Goal: Navigation & Orientation: Find specific page/section

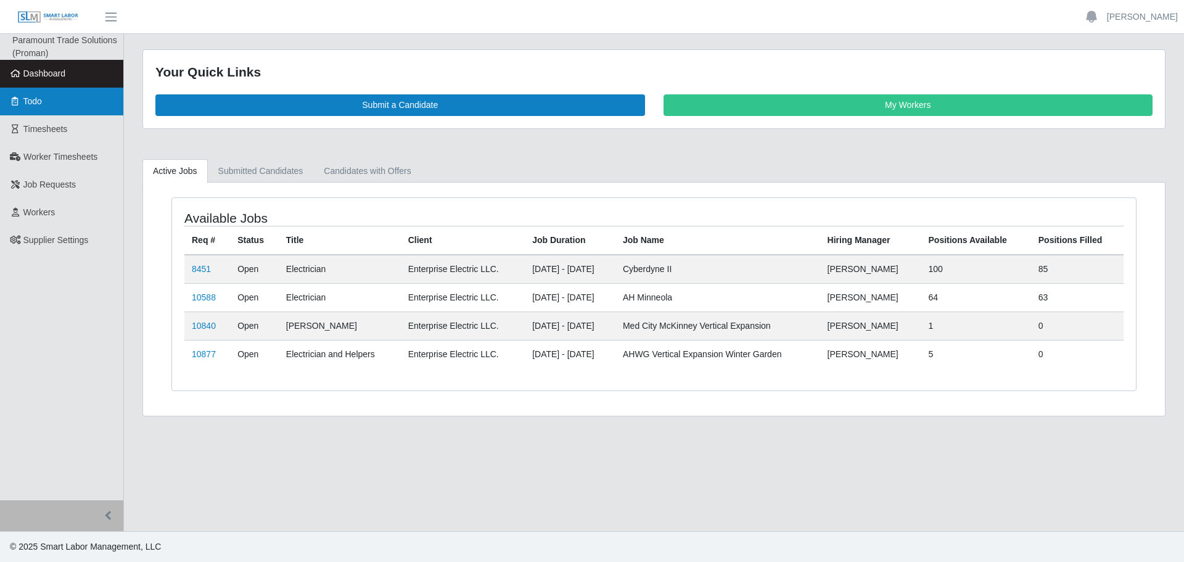
click at [62, 98] on link "Todo" at bounding box center [61, 102] width 123 height 28
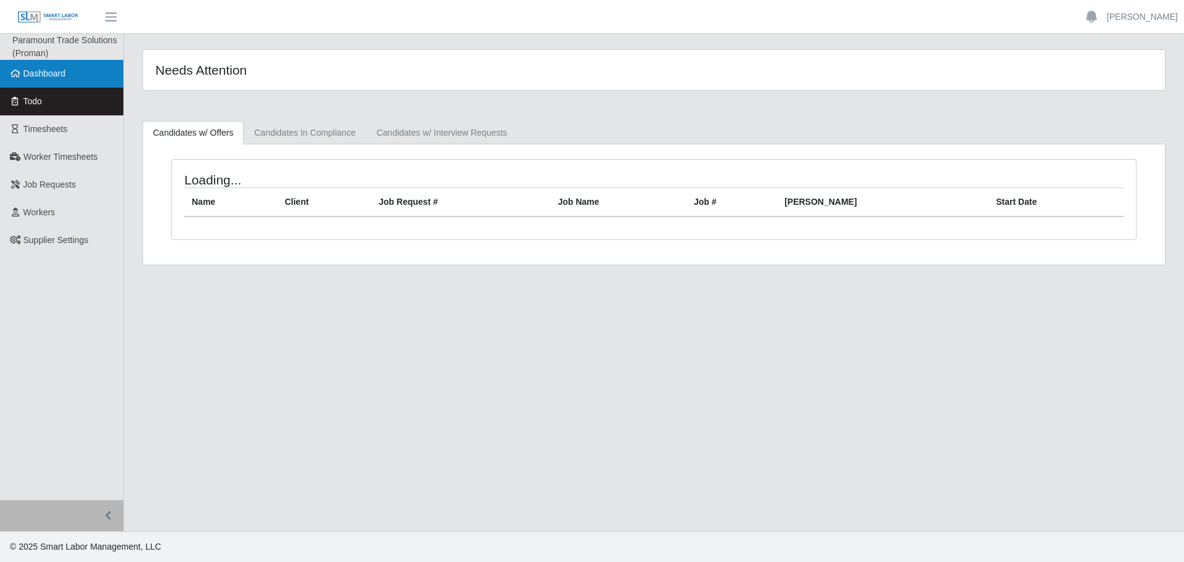
click at [56, 75] on ul "Paramount Trade Solutions (Proman) Dashboard Todo Timesheets Worker Timesheets …" at bounding box center [61, 267] width 123 height 466
click at [47, 66] on link "Dashboard" at bounding box center [61, 74] width 123 height 28
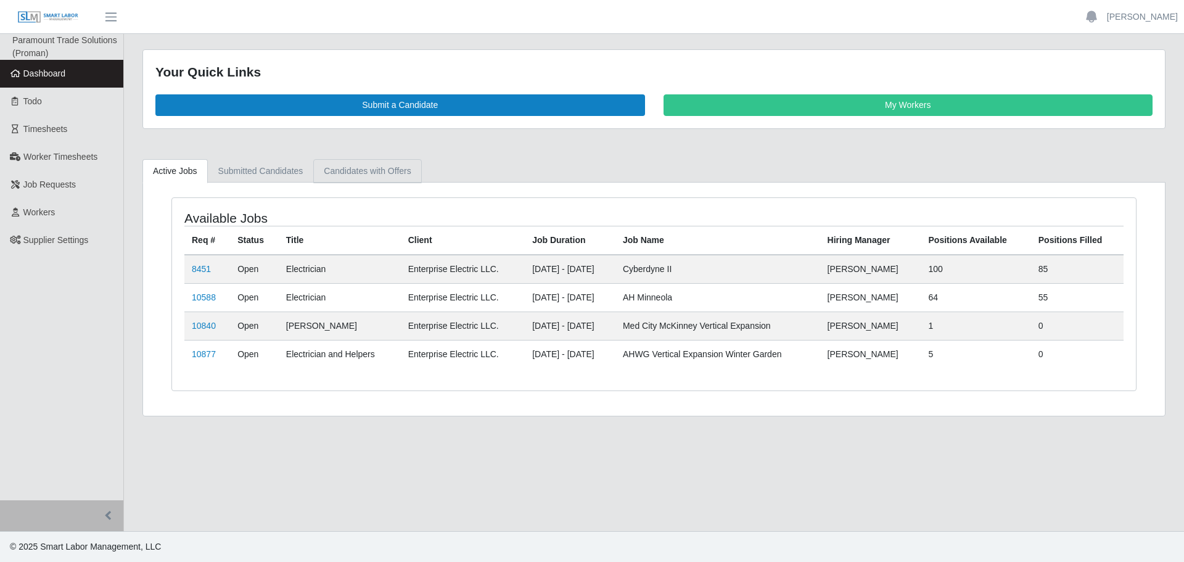
click at [356, 167] on link "Candidates with Offers" at bounding box center [367, 171] width 108 height 24
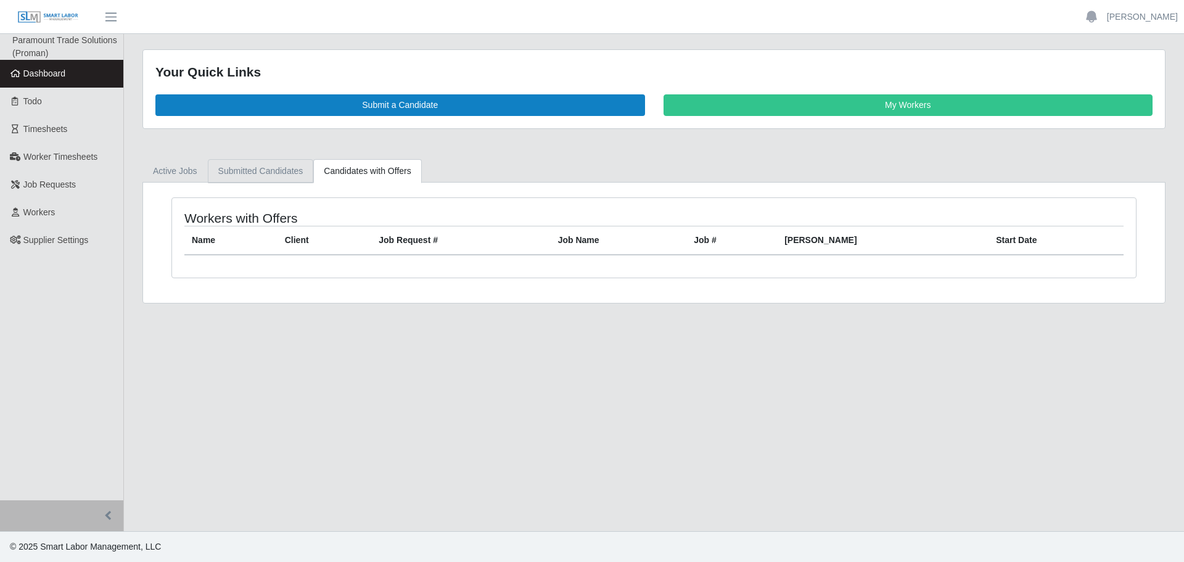
click at [279, 167] on link "Submitted Candidates" at bounding box center [261, 171] width 106 height 24
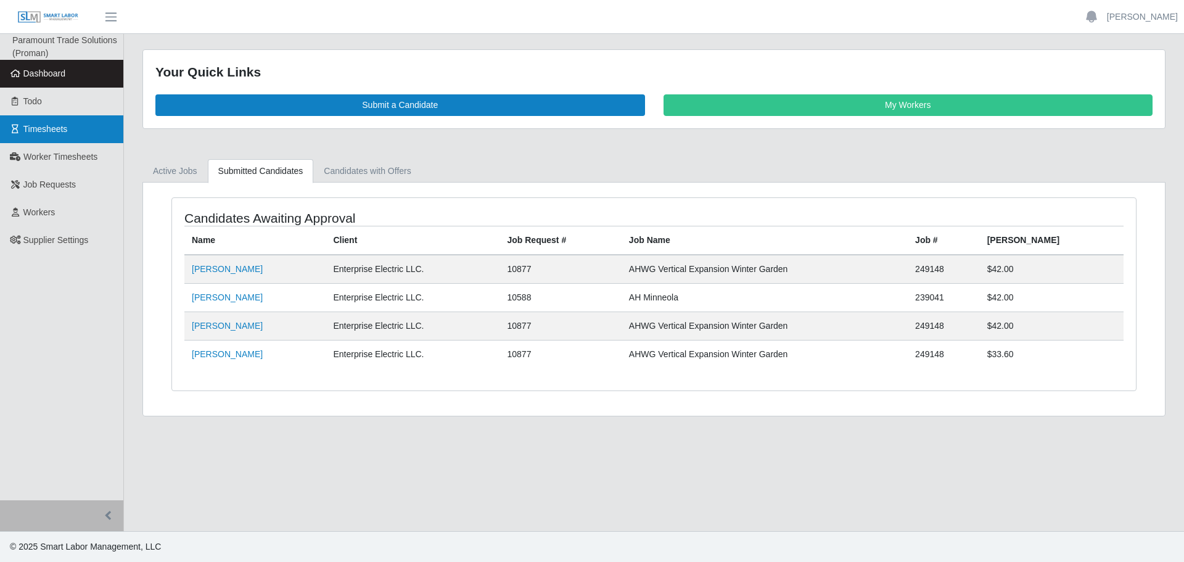
click at [41, 120] on link "Timesheets" at bounding box center [61, 129] width 123 height 28
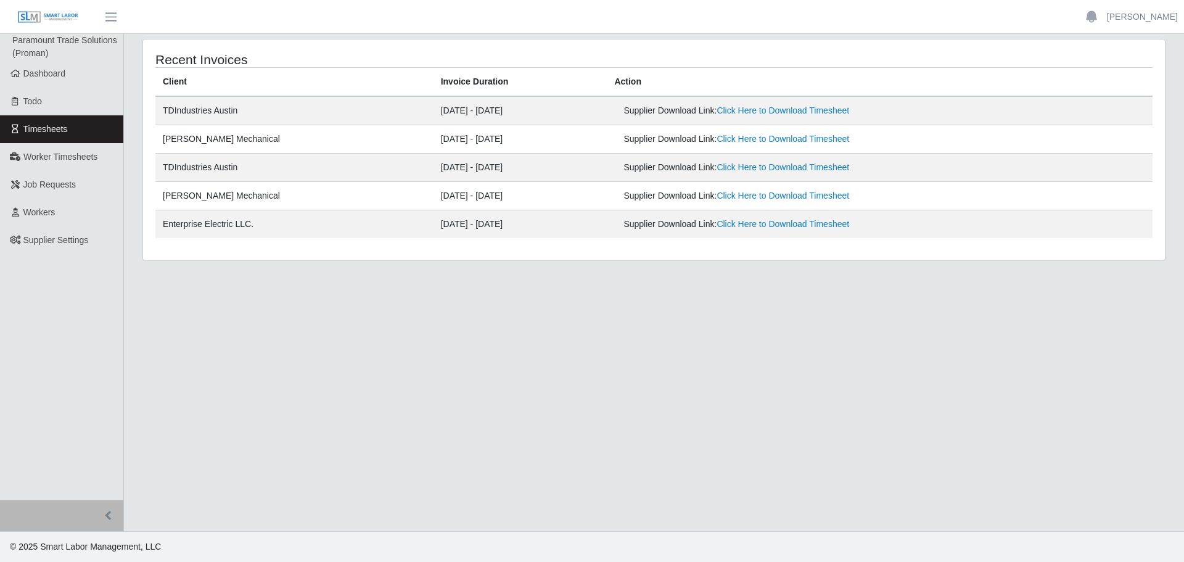
drag, startPoint x: 465, startPoint y: 356, endPoint x: 548, endPoint y: 78, distance: 290.7
click at [469, 356] on main "Recent Invoices Client Invoice Duration Action TDIndustries Austin 08/04/2025 -…" at bounding box center [654, 282] width 1060 height 497
